Goal: Find specific page/section: Find specific page/section

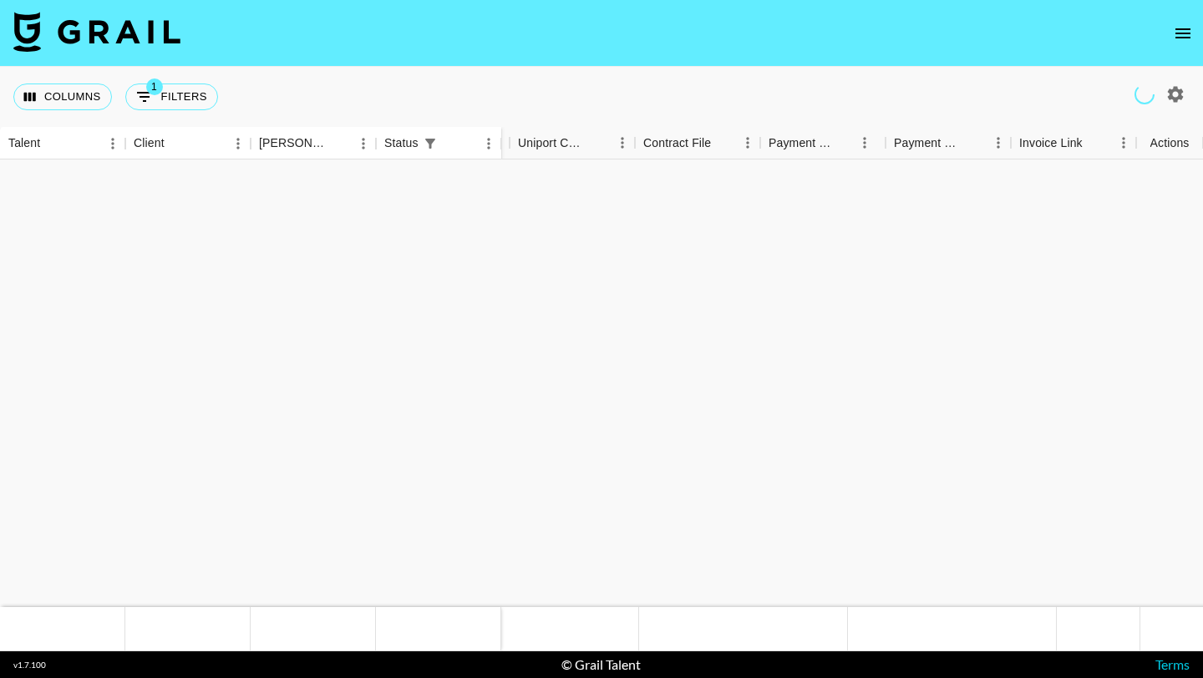
click at [1175, 26] on icon "open drawer" at bounding box center [1183, 33] width 20 height 20
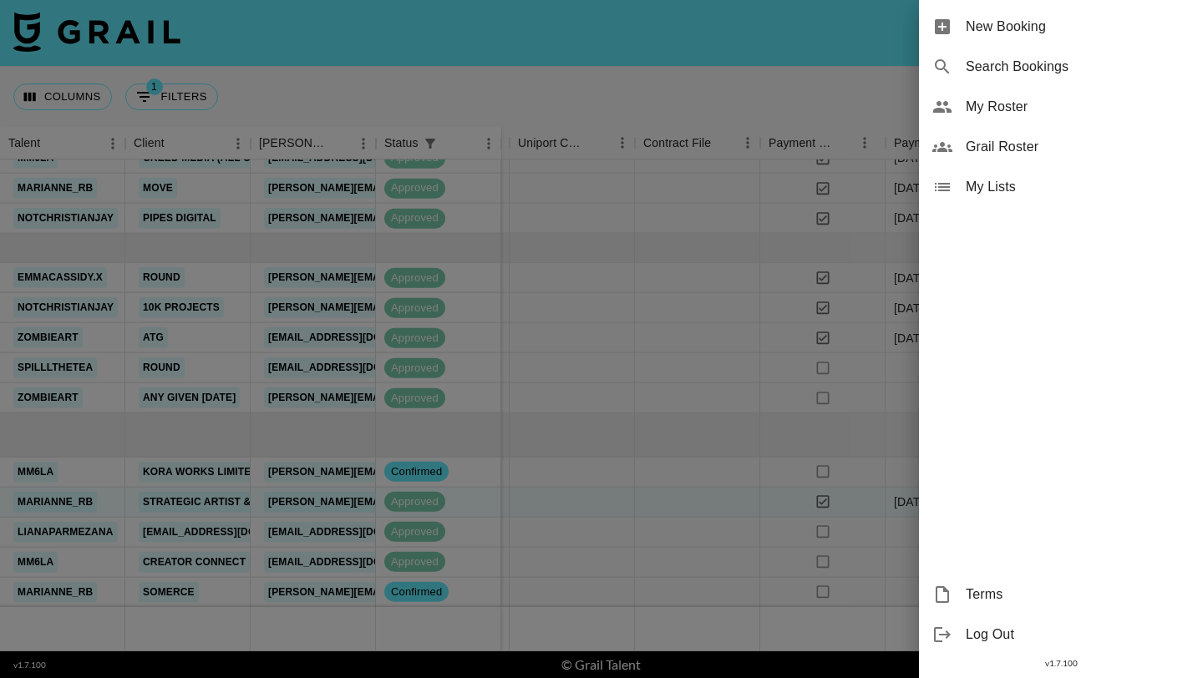
click at [1030, 76] on span "Search Bookings" at bounding box center [1078, 67] width 224 height 20
select select "id"
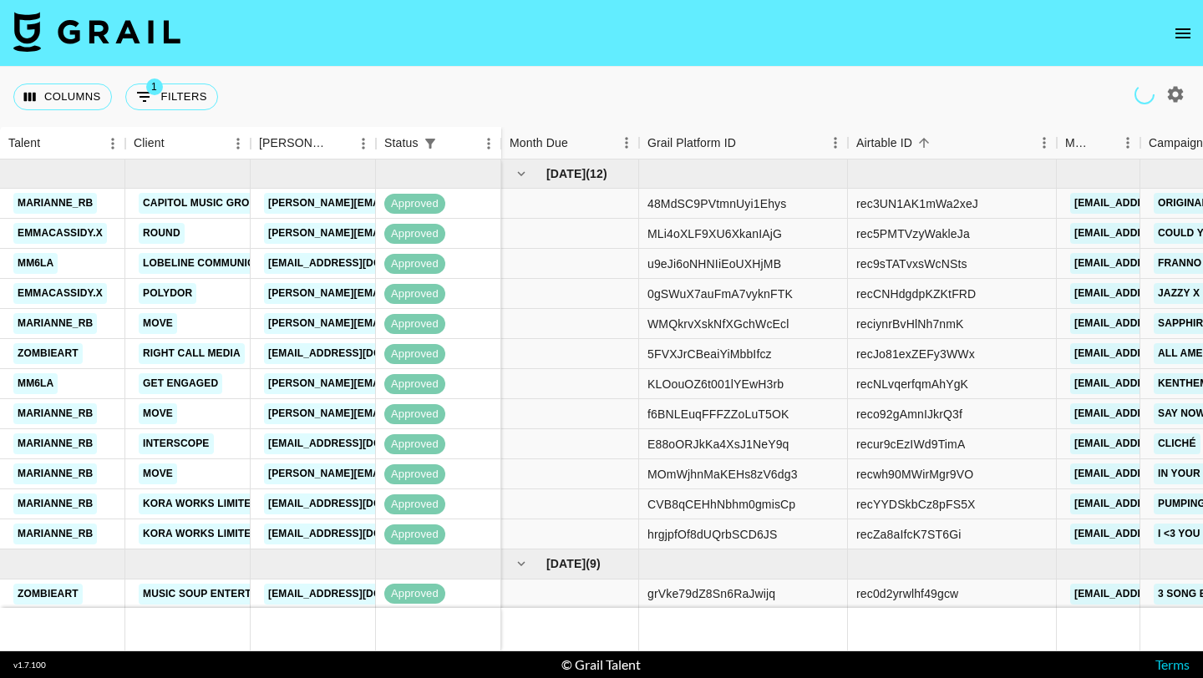
click at [1181, 30] on icon "open drawer" at bounding box center [1183, 33] width 20 height 20
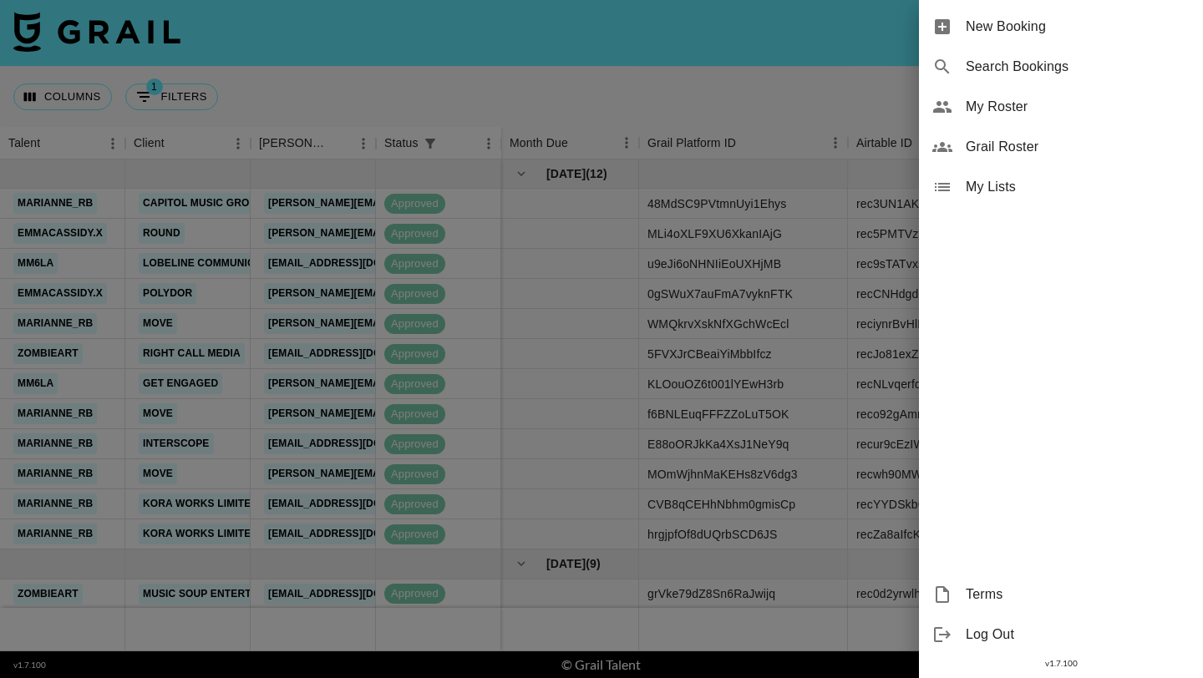
click at [999, 145] on span "Grail Roster" at bounding box center [1078, 147] width 224 height 20
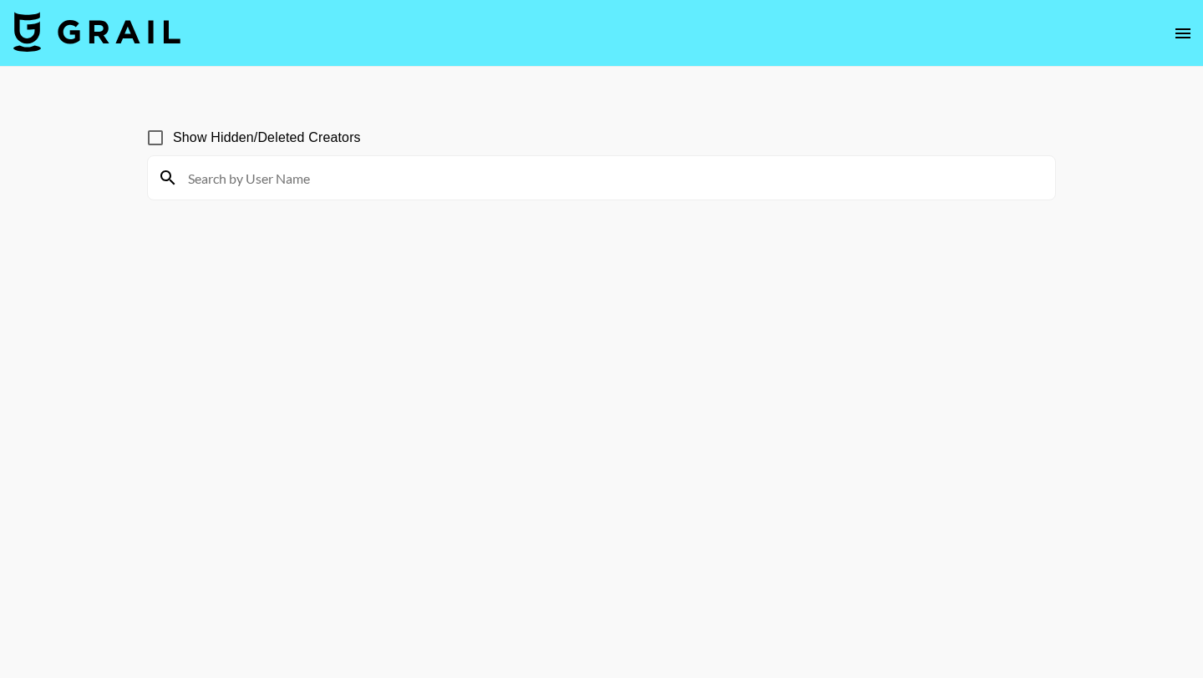
click at [514, 175] on input at bounding box center [611, 178] width 867 height 27
type input "sierra"
click at [255, 185] on input "sierra" at bounding box center [611, 178] width 867 height 27
click at [246, 177] on input "sierra" at bounding box center [611, 178] width 867 height 27
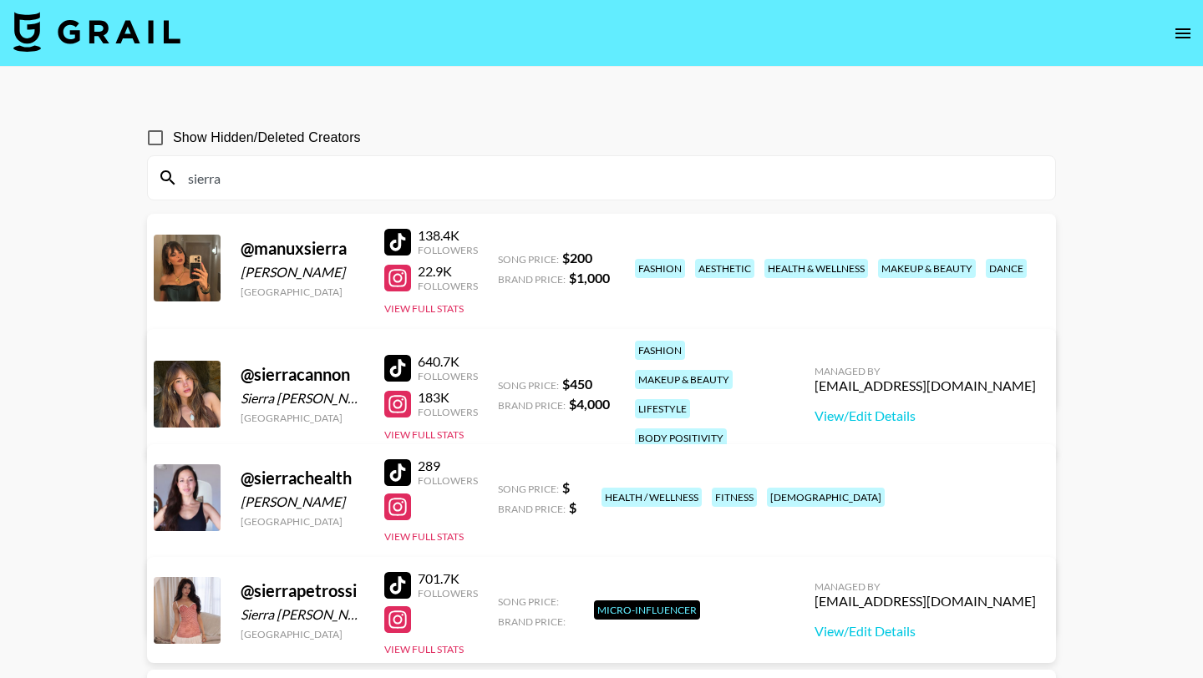
click at [314, 175] on input "sierra" at bounding box center [611, 178] width 867 height 27
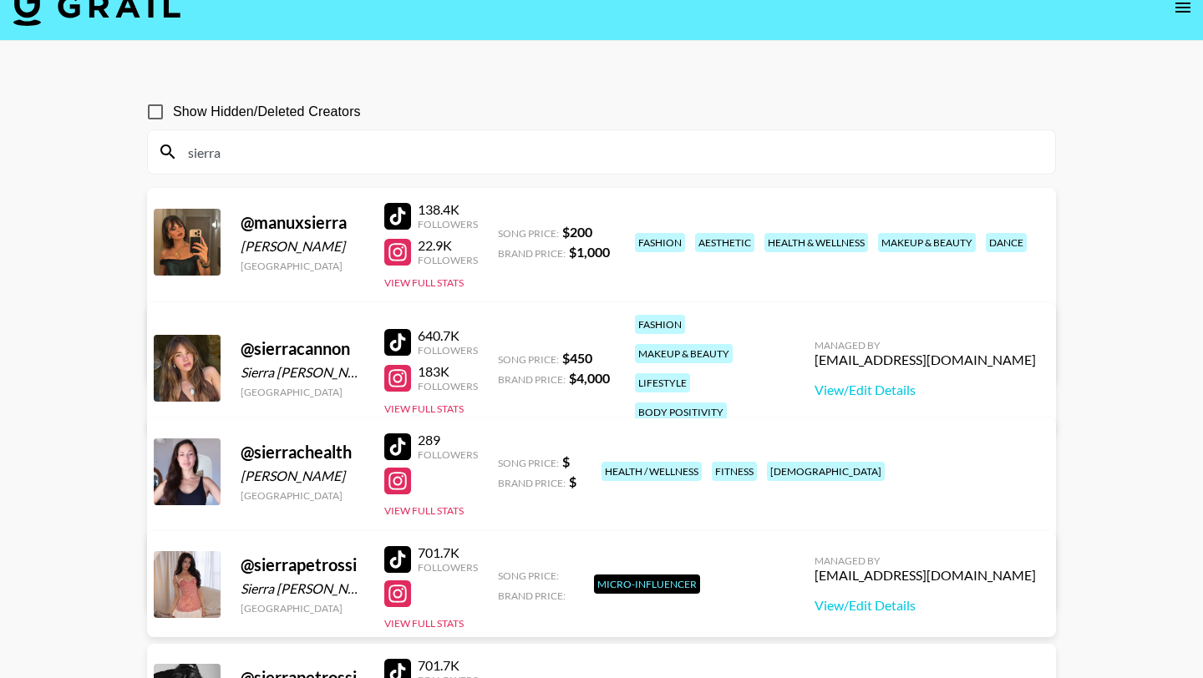
scroll to position [41, 0]
